Goal: Transaction & Acquisition: Purchase product/service

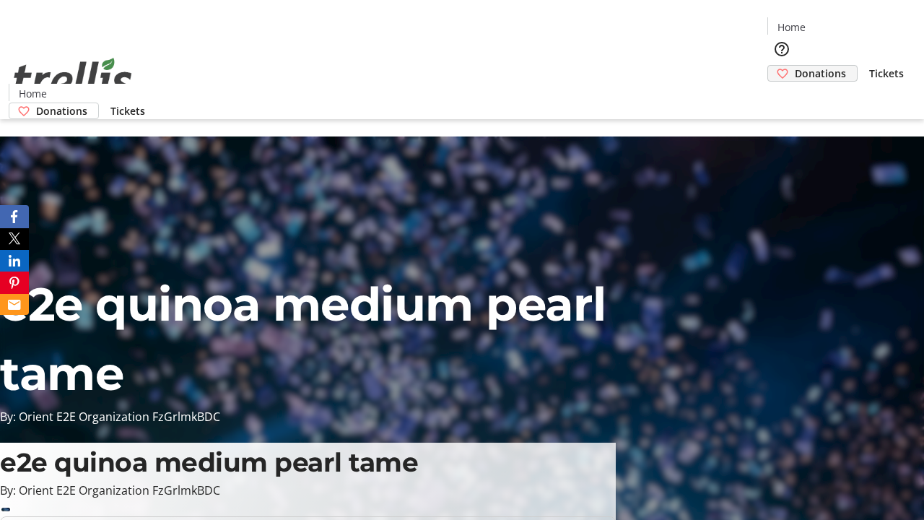
click at [795, 66] on span "Donations" at bounding box center [820, 73] width 51 height 15
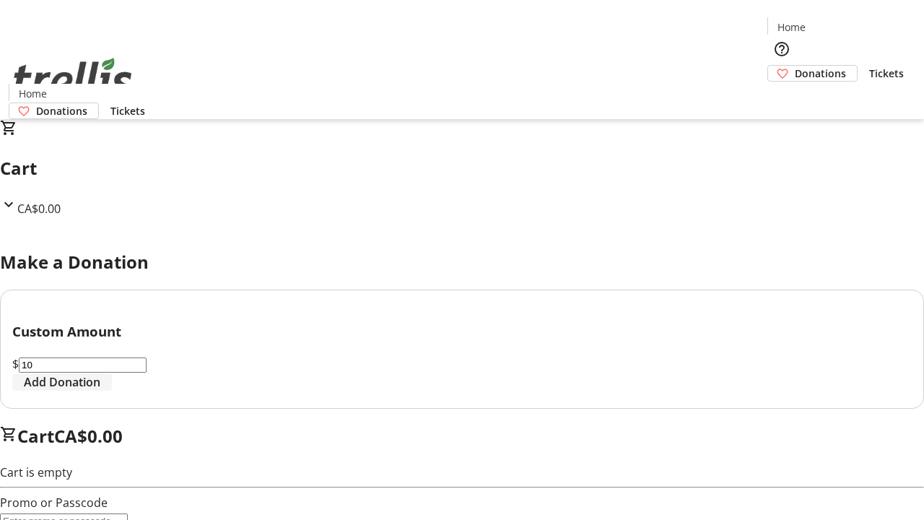
click at [100, 391] on span "Add Donation" at bounding box center [62, 381] width 77 height 17
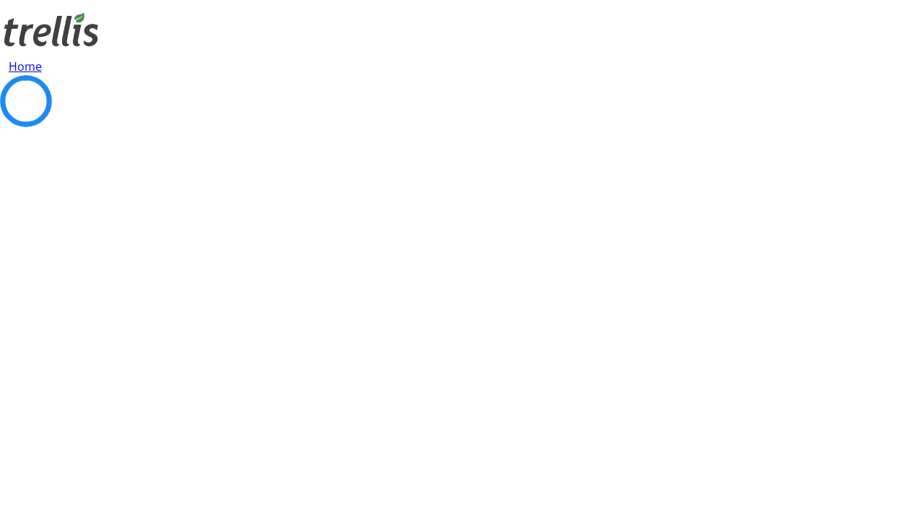
select select "CA"
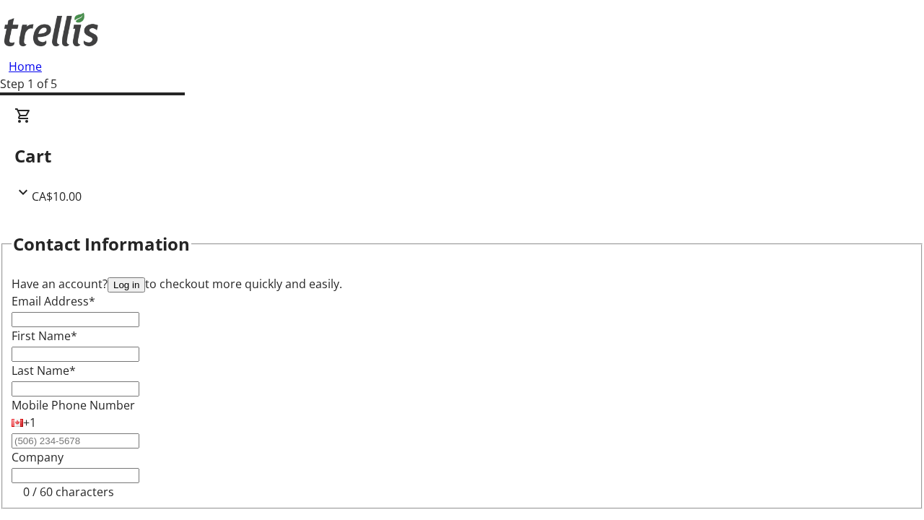
click at [145, 277] on button "Log in" at bounding box center [127, 284] width 38 height 15
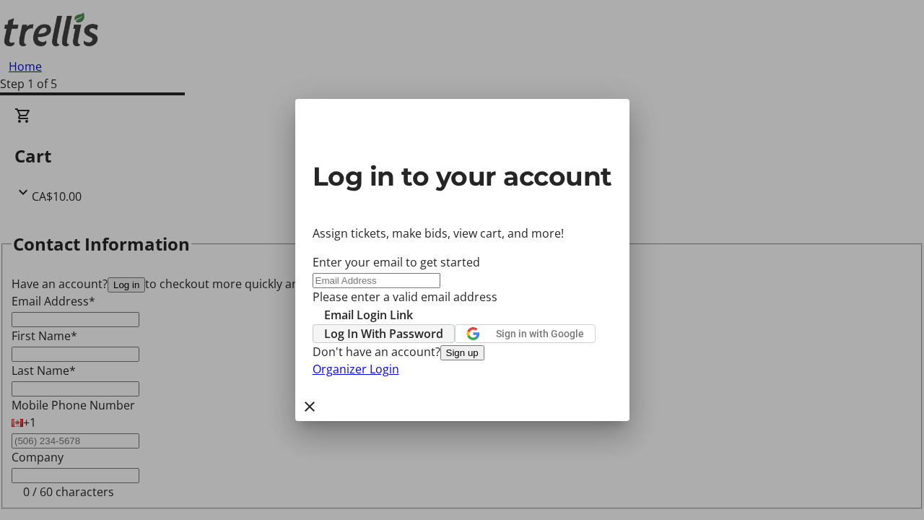
click at [443, 325] on span "Log In With Password" at bounding box center [383, 333] width 119 height 17
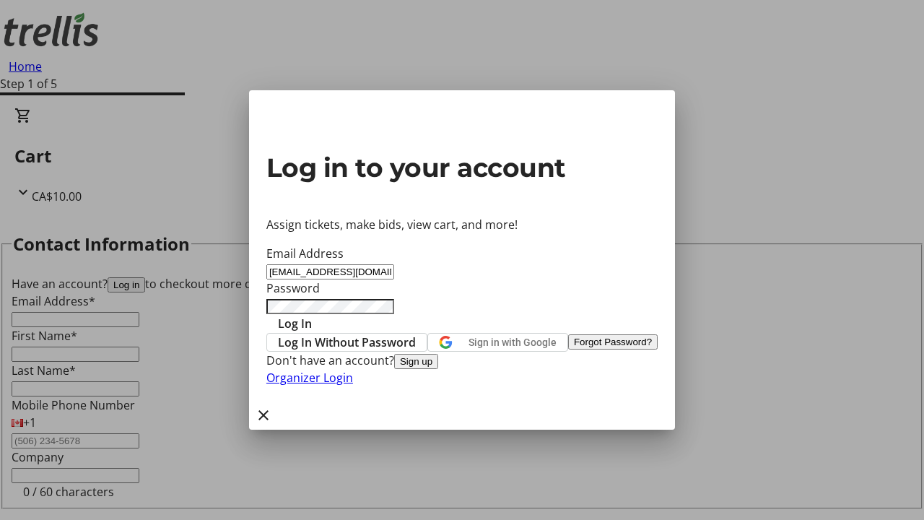
type input "[EMAIL_ADDRESS][DOMAIN_NAME]"
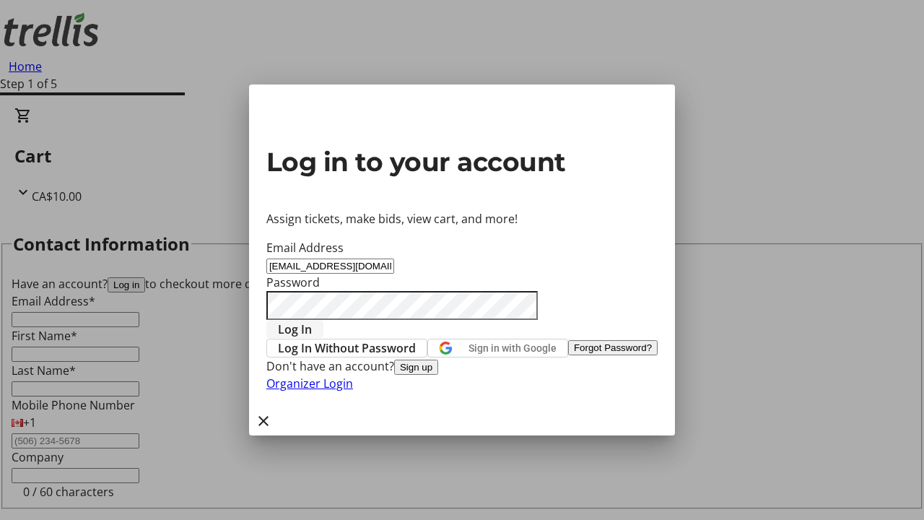
click at [312, 321] on span "Log In" at bounding box center [295, 329] width 34 height 17
